Goal: Task Accomplishment & Management: Use online tool/utility

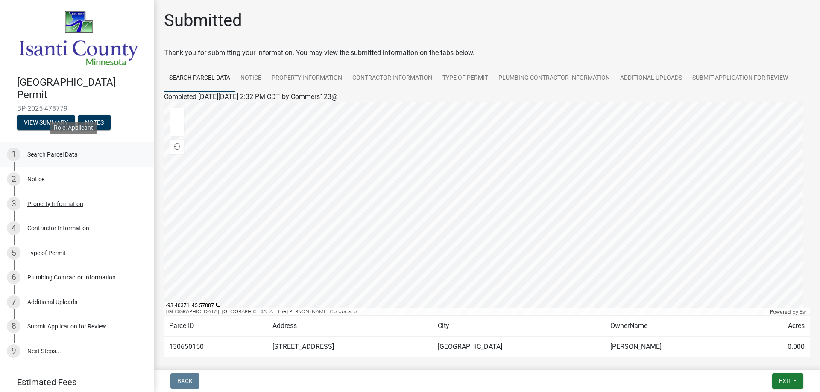
click at [49, 152] on div "Search Parcel Data" at bounding box center [52, 155] width 50 height 6
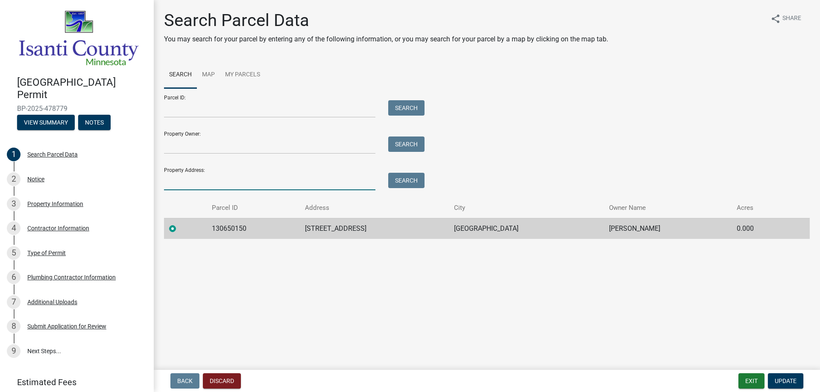
click at [200, 183] on input "Property Address:" at bounding box center [269, 182] width 211 height 18
click at [412, 183] on button "Search" at bounding box center [406, 180] width 36 height 15
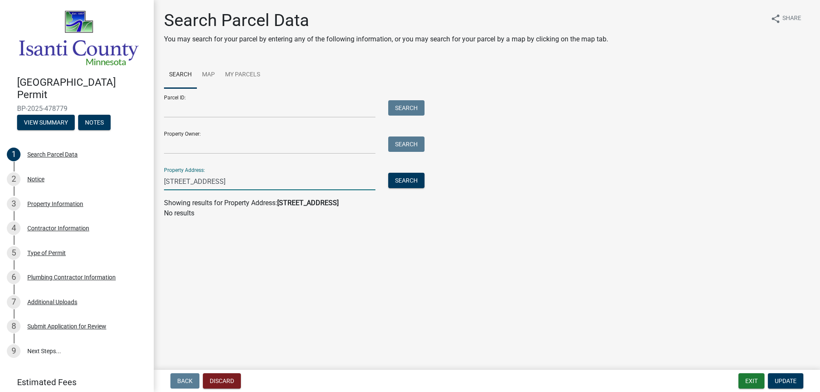
click at [195, 182] on input "[STREET_ADDRESS]" at bounding box center [269, 182] width 211 height 18
type input "[STREET_ADDRESS][PERSON_NAME]"
click at [400, 181] on button "Search" at bounding box center [406, 180] width 36 height 15
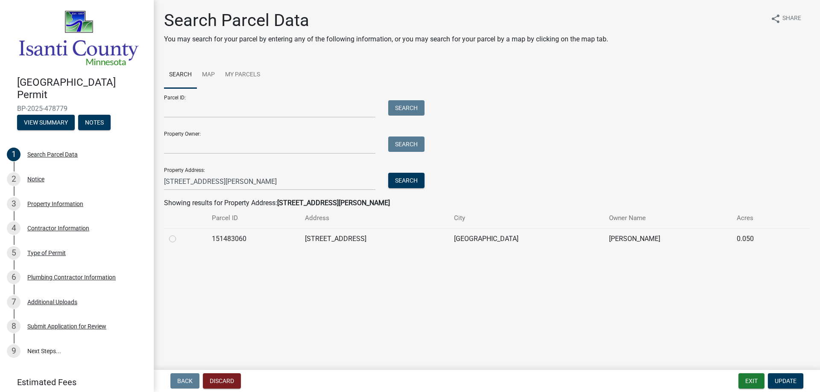
click at [179, 234] on label at bounding box center [179, 234] width 0 height 0
click at [179, 238] on input "radio" at bounding box center [182, 237] width 6 height 6
radio input "true"
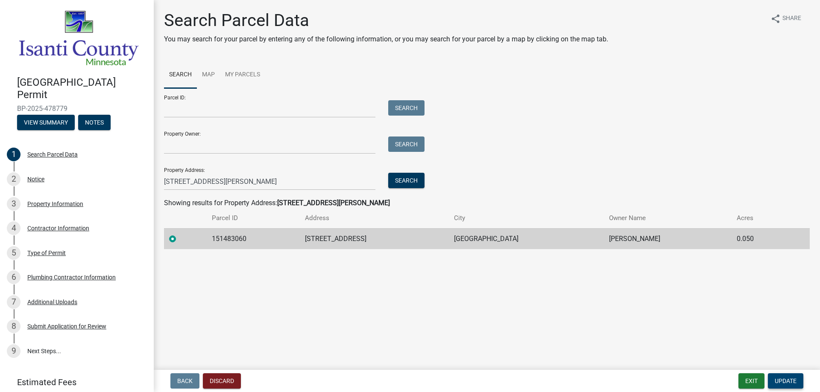
click at [781, 379] on span "Update" at bounding box center [786, 381] width 22 height 7
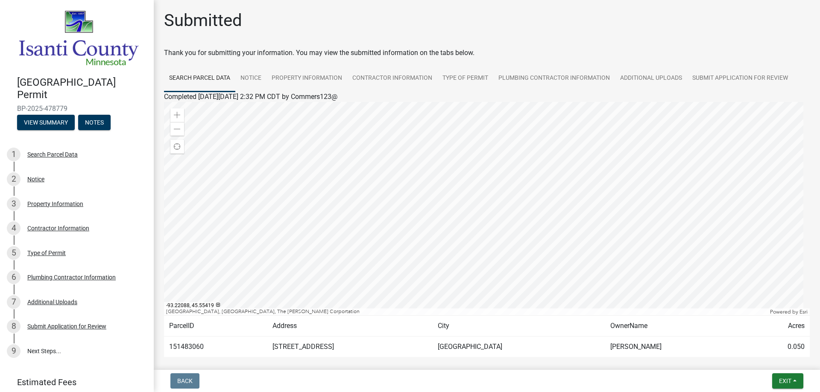
scroll to position [41, 0]
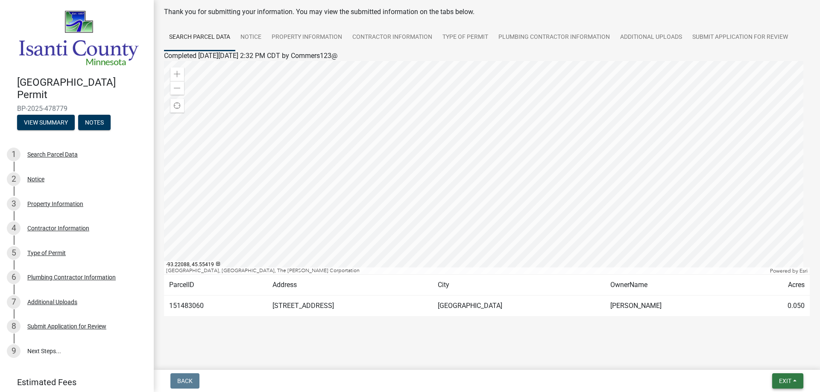
click at [794, 381] on button "Exit" at bounding box center [787, 381] width 31 height 15
click at [689, 384] on div "Back Exit Save Save & Exit" at bounding box center [487, 381] width 653 height 15
click at [38, 176] on div "Notice" at bounding box center [35, 179] width 17 height 6
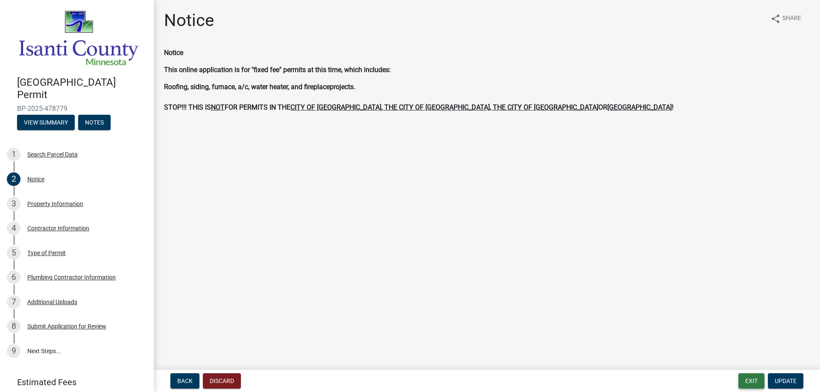
click at [750, 382] on button "Exit" at bounding box center [751, 381] width 26 height 15
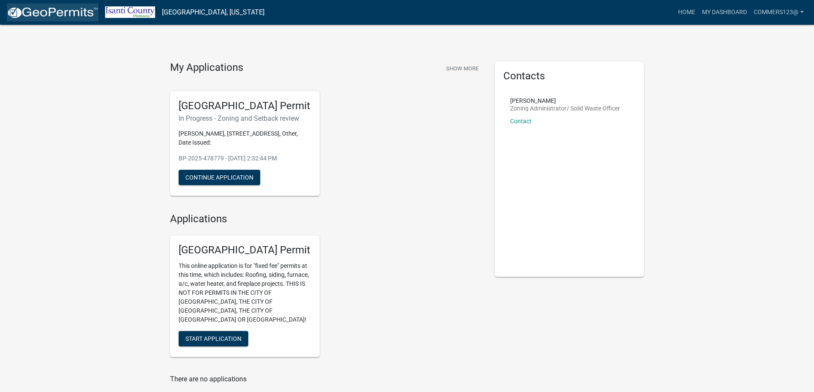
click at [54, 11] on img at bounding box center [52, 12] width 91 height 13
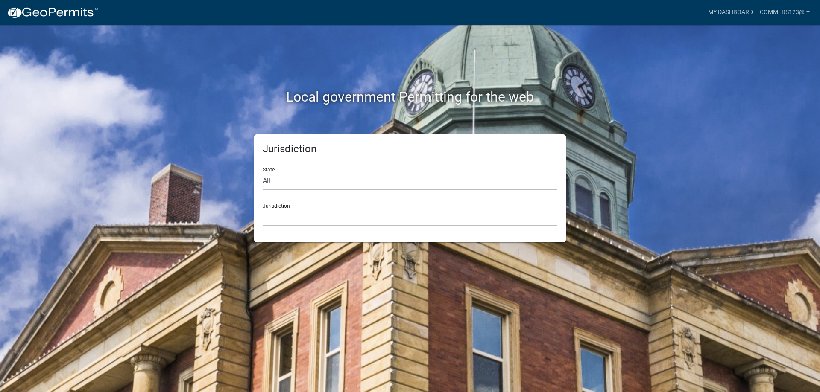
click at [343, 175] on select "All Colorado Georgia Indiana Iowa Kansas Minnesota Ohio South Carolina Wisconsin" at bounding box center [410, 182] width 295 height 18
select select "Minnesota"
click at [263, 173] on select "All Colorado Georgia Indiana Iowa Kansas Minnesota Ohio South Carolina Wisconsin" at bounding box center [410, 182] width 295 height 18
click at [319, 215] on select "Becker County, Minnesota Benton County, Minnesota Carlton County, Minnesota Cit…" at bounding box center [410, 218] width 295 height 18
click at [157, 84] on div "Local government Permitting for the web Jurisdiction State All Colorado Georgia…" at bounding box center [410, 196] width 820 height 392
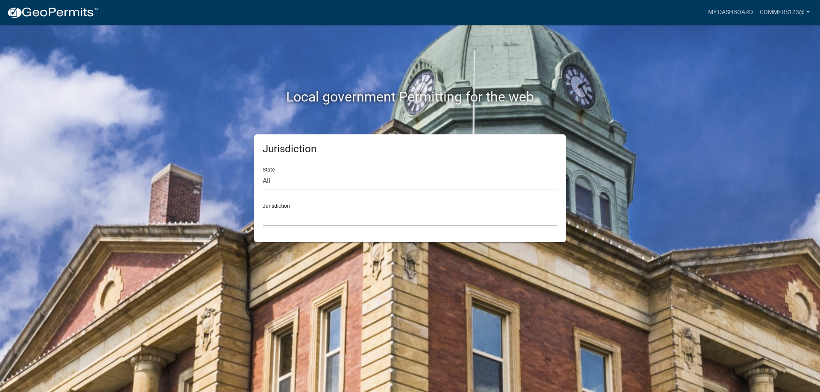
click at [195, 59] on div "Local government Permitting for the web" at bounding box center [410, 79] width 487 height 109
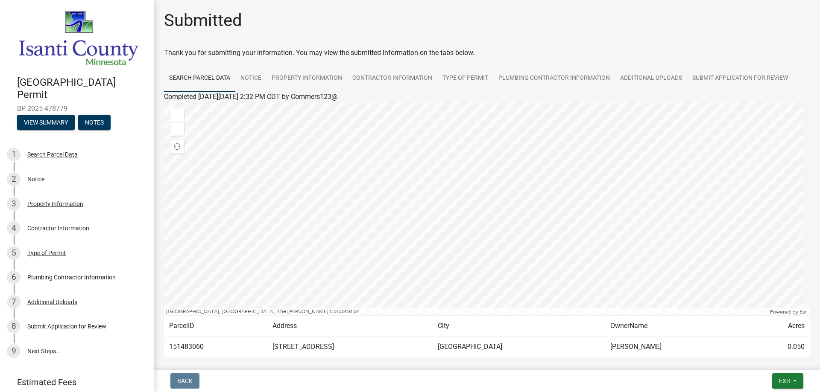
click at [100, 43] on img at bounding box center [78, 38] width 123 height 59
